Goal: Book appointment/travel/reservation

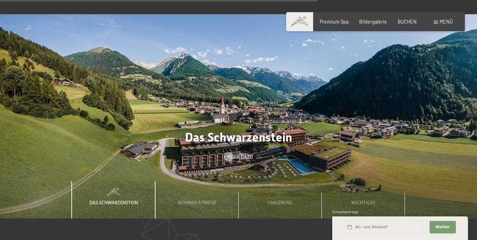
scroll to position [1911, 0]
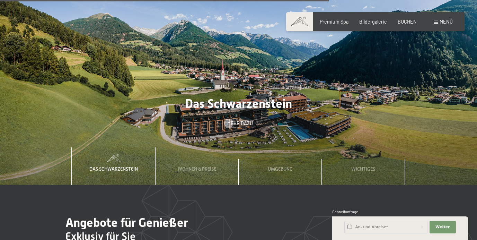
click at [204, 141] on span "Einwilligung Marketing*" at bounding box center [199, 139] width 57 height 7
click at [168, 141] on input "Einwilligung Marketing*" at bounding box center [164, 139] width 7 height 7
click at [204, 139] on span "Einwilligung Marketing*" at bounding box center [199, 139] width 57 height 7
click at [168, 139] on input "Einwilligung Marketing*" at bounding box center [164, 139] width 7 height 7
checkbox input "false"
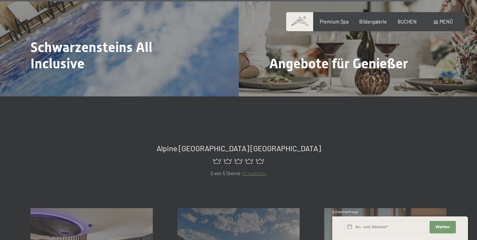
scroll to position [2160, 0]
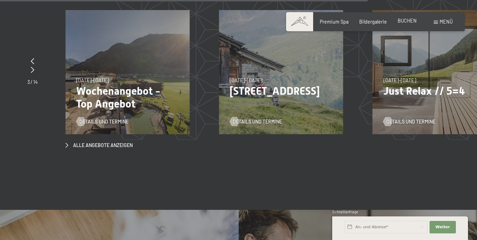
click at [410, 20] on span "BUCHEN" at bounding box center [406, 21] width 19 height 6
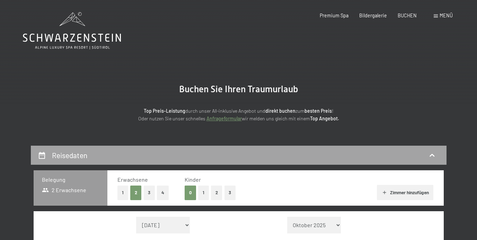
scroll to position [123, 0]
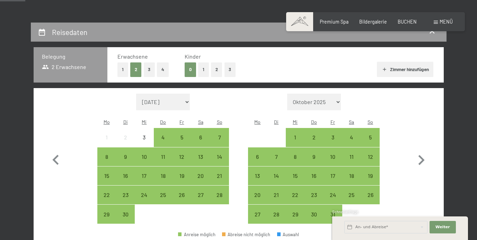
click at [216, 70] on button "2" at bounding box center [216, 69] width 11 height 14
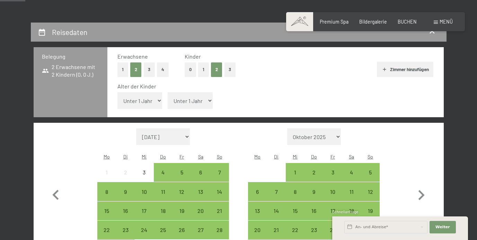
select select "6"
select select "9"
click at [419, 185] on icon "button" at bounding box center [421, 195] width 20 height 20
select select "[DATE]"
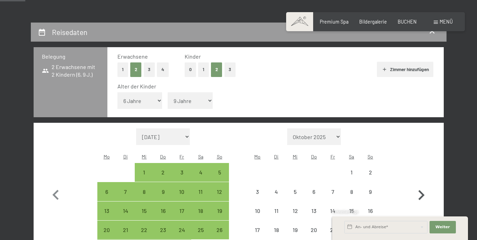
click at [419, 185] on icon "button" at bounding box center [421, 195] width 20 height 20
select select "[DATE]"
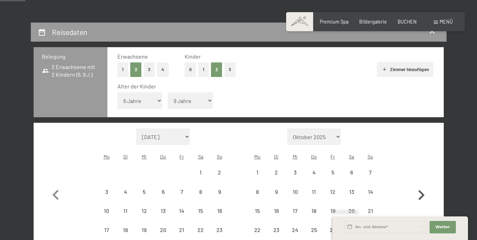
click at [419, 185] on icon "button" at bounding box center [421, 195] width 20 height 20
select select "[DATE]"
click at [419, 185] on icon "button" at bounding box center [421, 195] width 20 height 20
select select "[DATE]"
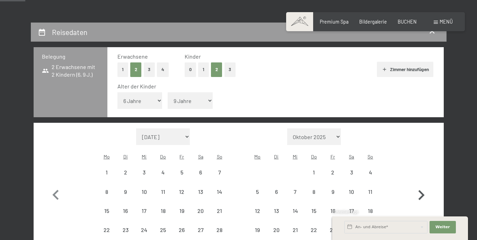
select select "[DATE]"
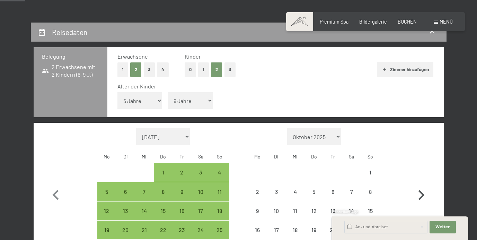
select select "[DATE]"
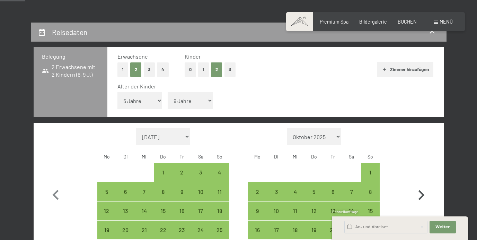
click at [418, 185] on icon "button" at bounding box center [421, 195] width 20 height 20
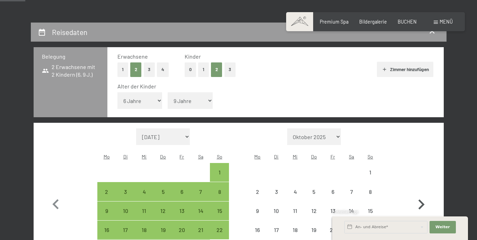
click at [418, 194] on icon "button" at bounding box center [421, 204] width 20 height 20
select select "[DATE]"
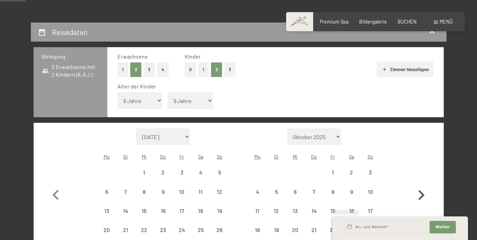
select select "[DATE]"
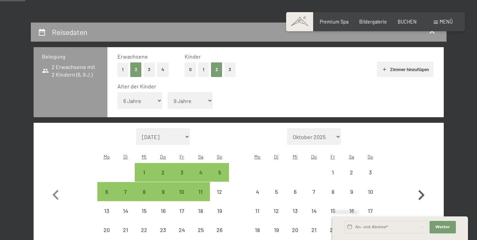
select select "[DATE]"
click at [418, 185] on icon "button" at bounding box center [421, 195] width 20 height 20
select select "[DATE]"
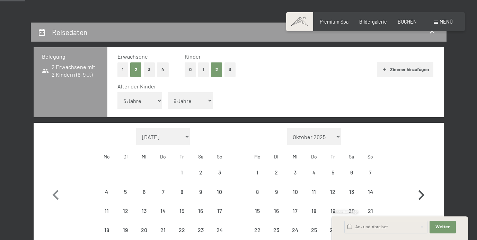
click at [418, 185] on icon "button" at bounding box center [421, 195] width 20 height 20
select select "[DATE]"
click at [418, 185] on icon "button" at bounding box center [421, 195] width 20 height 20
select select "[DATE]"
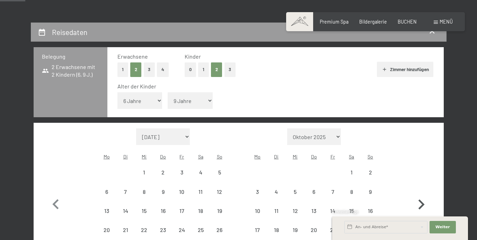
select select "[DATE]"
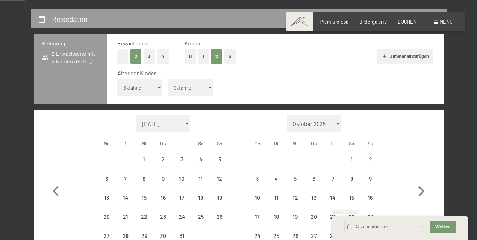
scroll to position [178, 0]
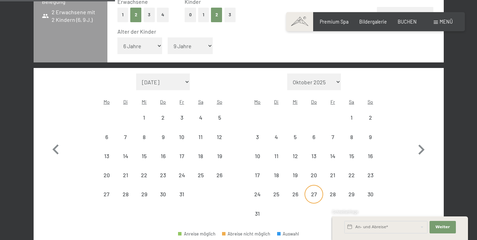
click at [318, 191] on div "27" at bounding box center [313, 199] width 17 height 17
select select "[DATE]"
click at [416, 140] on icon "button" at bounding box center [421, 150] width 20 height 20
select select "[DATE]"
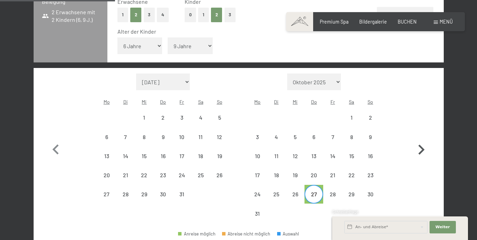
select select "[DATE]"
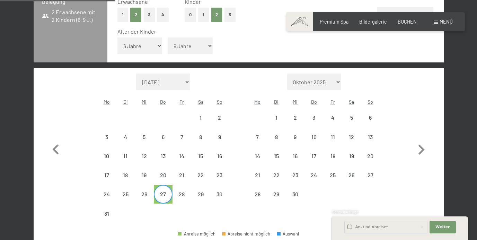
select select "[DATE]"
click at [314, 115] on div "3" at bounding box center [313, 123] width 17 height 17
select select "[DATE]"
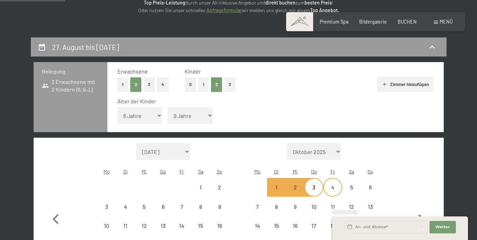
scroll to position [107, 0]
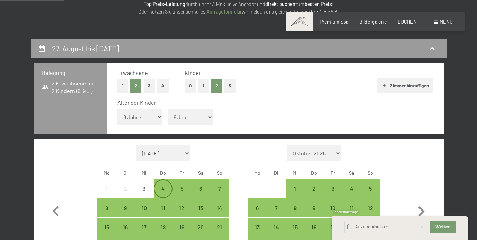
click at [161, 186] on div "4" at bounding box center [162, 194] width 17 height 17
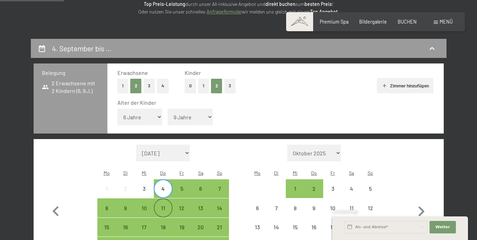
click at [168, 199] on div "11" at bounding box center [162, 207] width 17 height 17
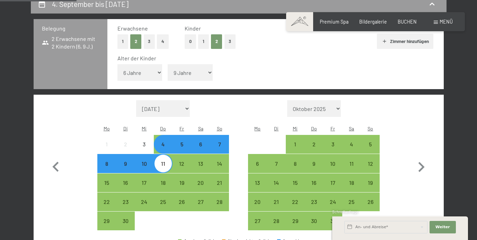
scroll to position [209, 0]
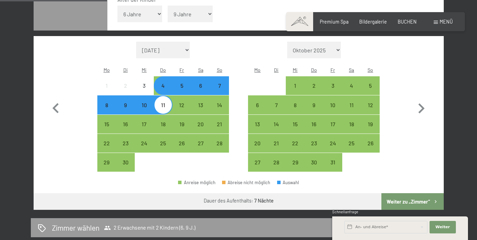
click at [404, 193] on button "Weiter zu „Zimmer“" at bounding box center [412, 201] width 62 height 17
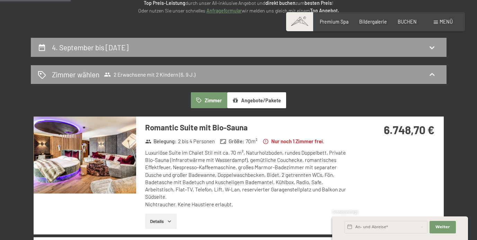
scroll to position [0, 0]
